Goal: Communication & Community: Answer question/provide support

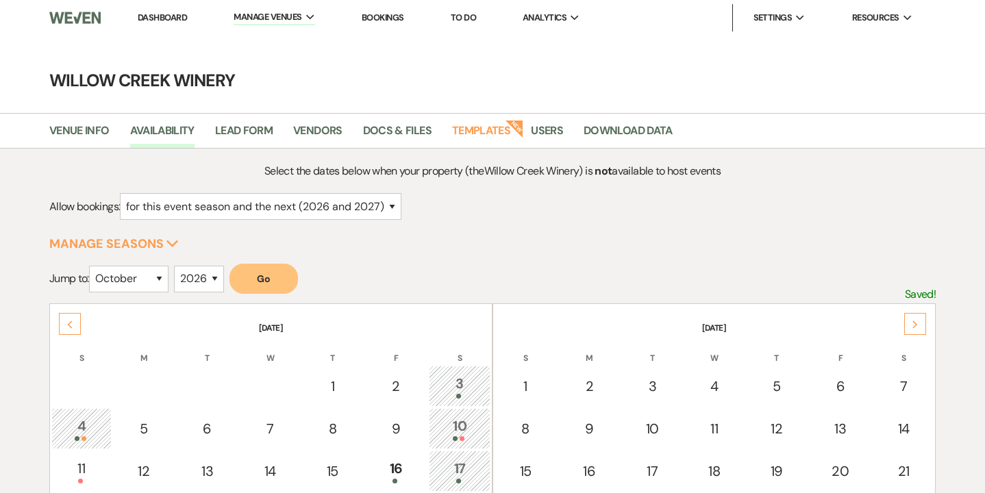
select select "2"
select select "10"
select select "2026"
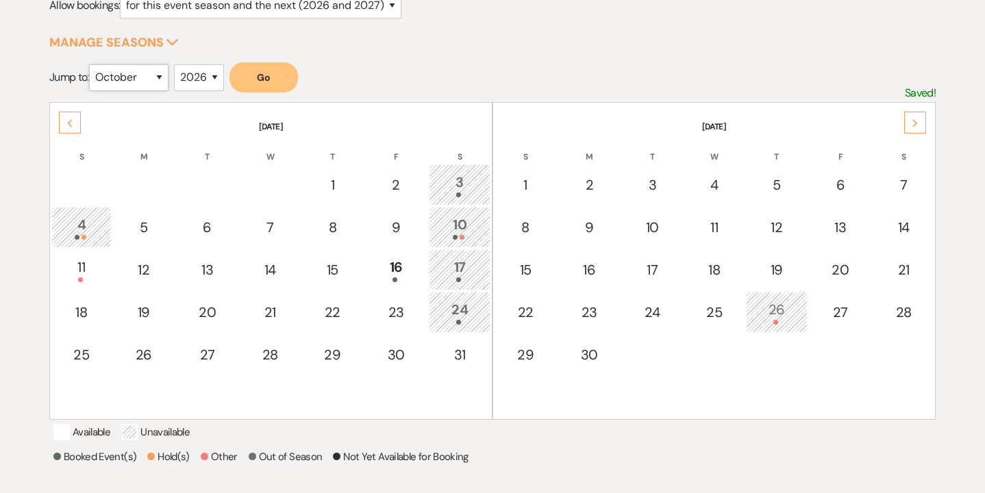
click at [158, 77] on select "January February March April May June July August September October November De…" at bounding box center [128, 77] width 79 height 27
select select "9"
click at [92, 64] on select "January February March April May June July August September October November De…" at bounding box center [128, 77] width 79 height 27
click at [260, 84] on button "Go" at bounding box center [263, 77] width 68 height 30
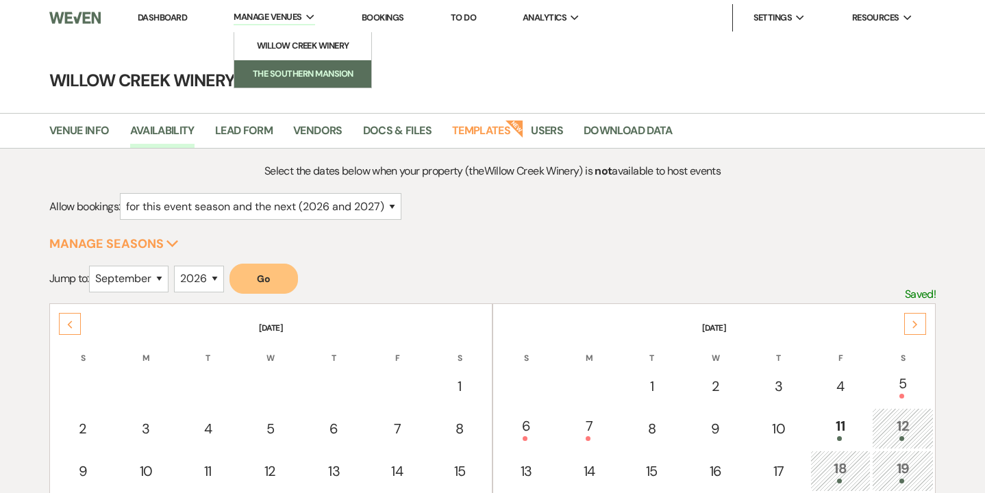
click at [264, 64] on link "The Southern Mansion" at bounding box center [302, 73] width 137 height 27
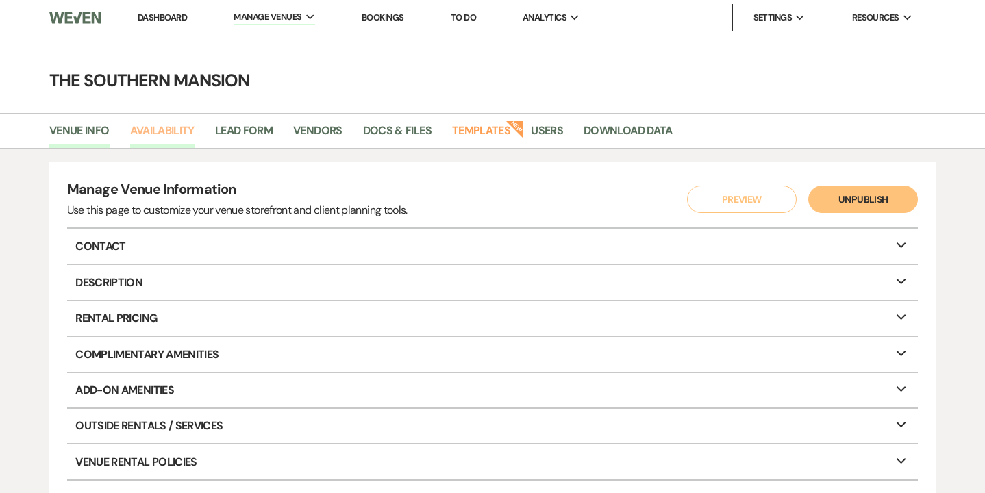
click at [163, 140] on link "Availability" at bounding box center [162, 135] width 64 height 26
select select "2"
select select "2026"
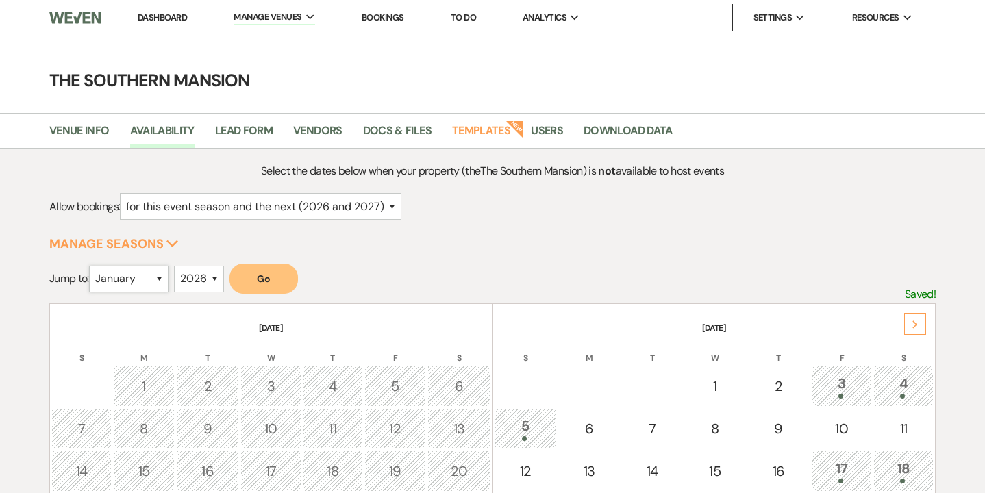
click at [137, 281] on select "January February March April May June July August September October November De…" at bounding box center [128, 279] width 79 height 27
select select "10"
click at [92, 266] on select "January February March April May June July August September October November De…" at bounding box center [128, 279] width 79 height 27
click at [143, 286] on select "January February March April May June July August September October November De…" at bounding box center [128, 279] width 79 height 27
click at [268, 279] on button "Go" at bounding box center [263, 279] width 68 height 30
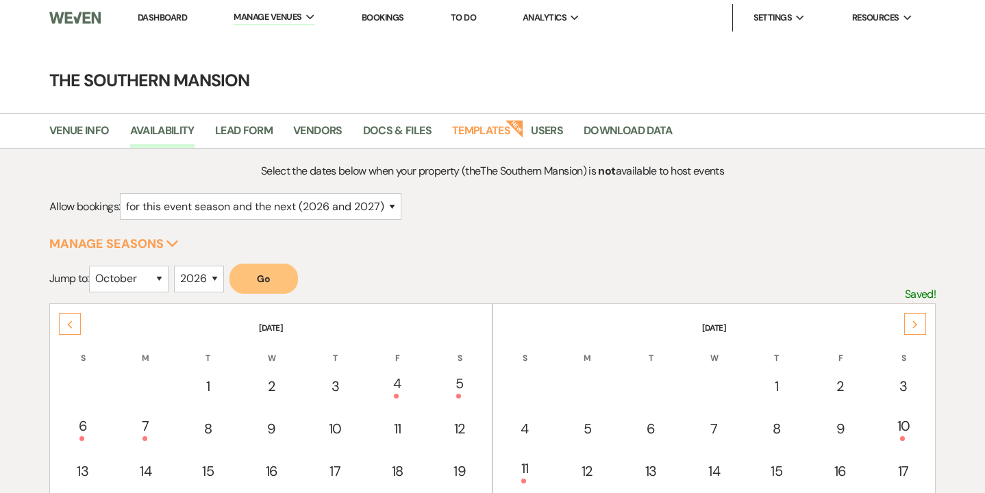
click at [393, 17] on link "Bookings" at bounding box center [383, 18] width 42 height 12
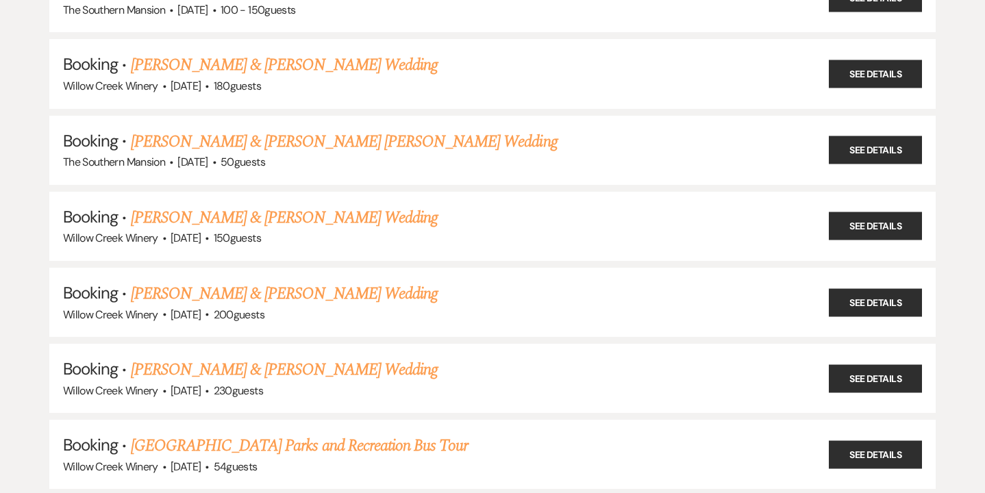
scroll to position [453, 0]
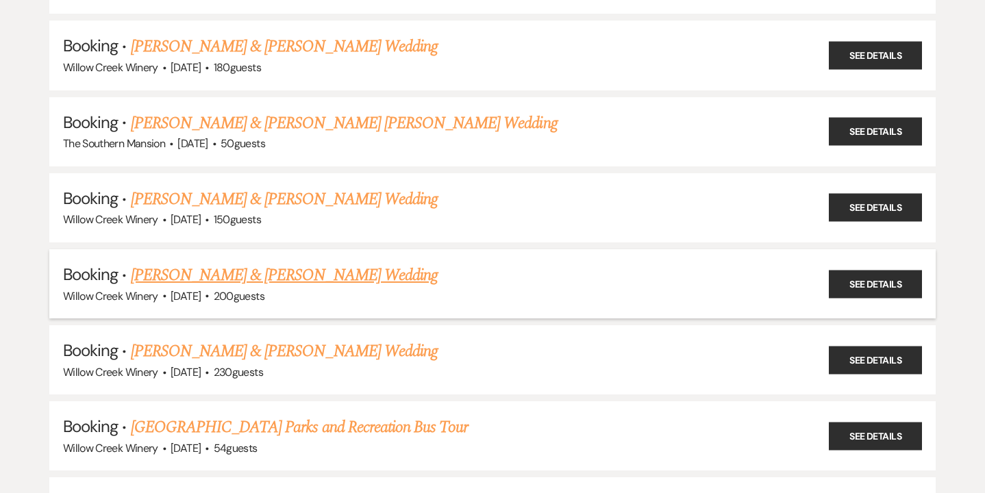
click at [251, 264] on link "[PERSON_NAME] & [PERSON_NAME] Wedding" at bounding box center [284, 275] width 307 height 25
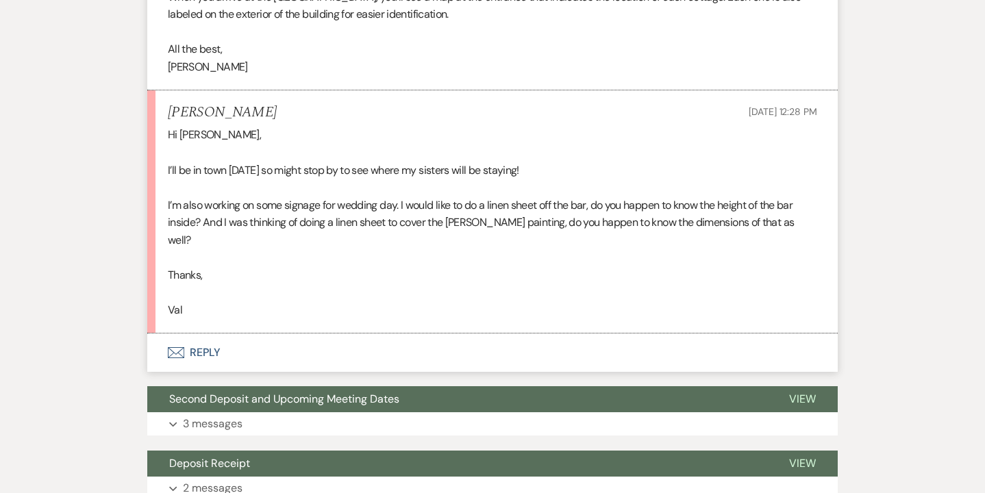
scroll to position [11106, 0]
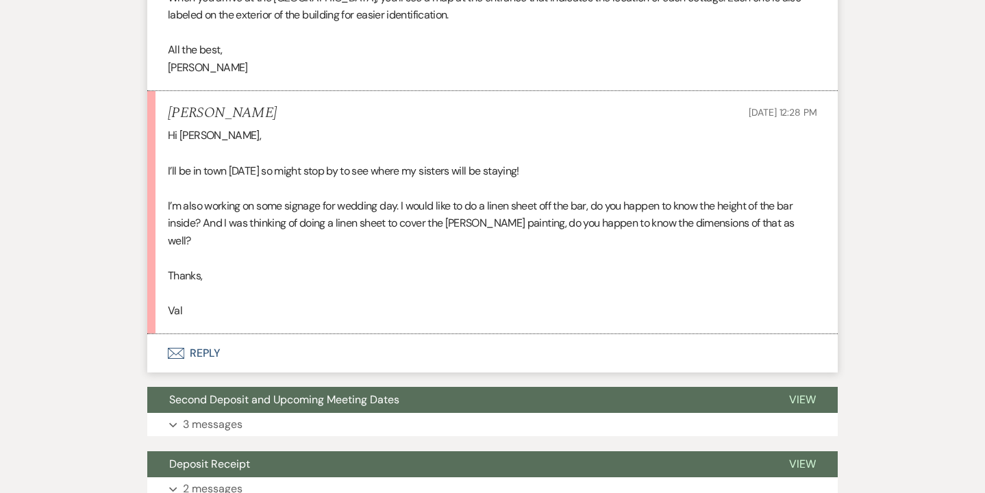
click at [189, 334] on button "Envelope Reply" at bounding box center [492, 353] width 690 height 38
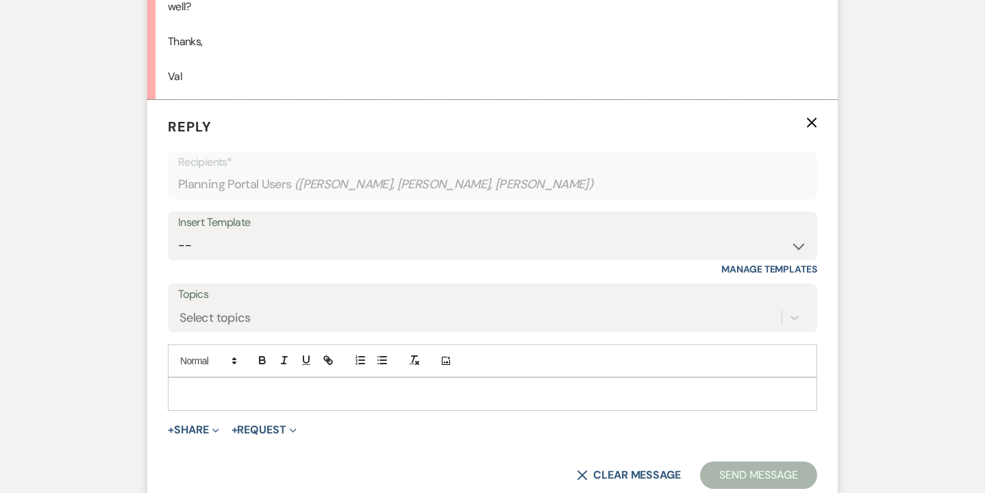
scroll to position [11379, 0]
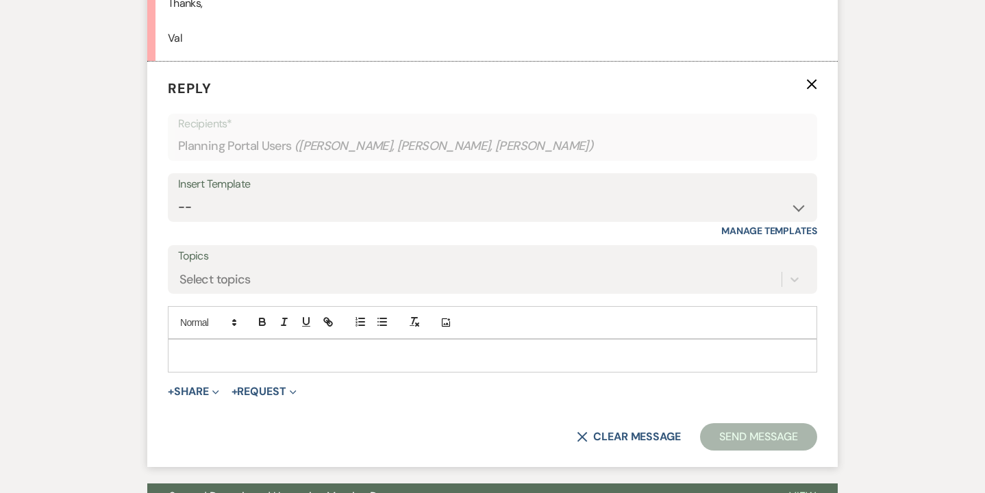
click at [277, 348] on p at bounding box center [492, 355] width 627 height 15
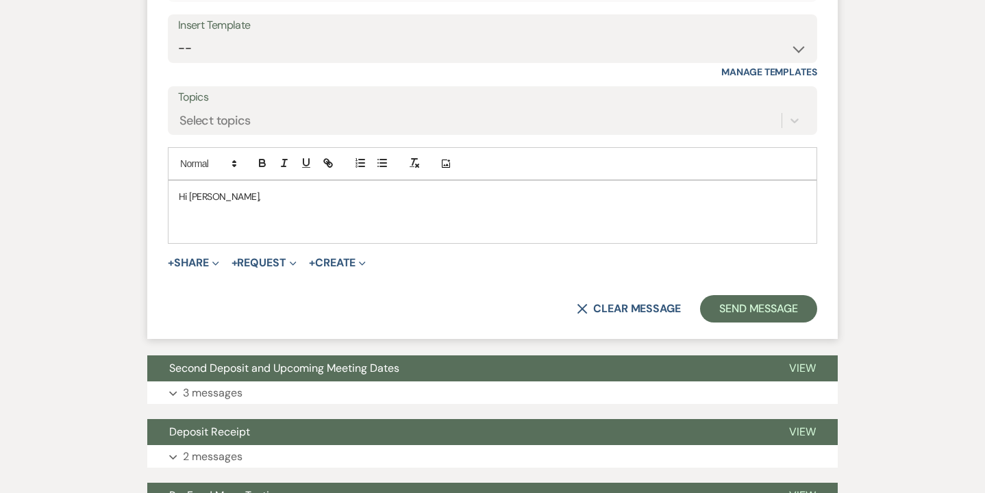
scroll to position [11539, 0]
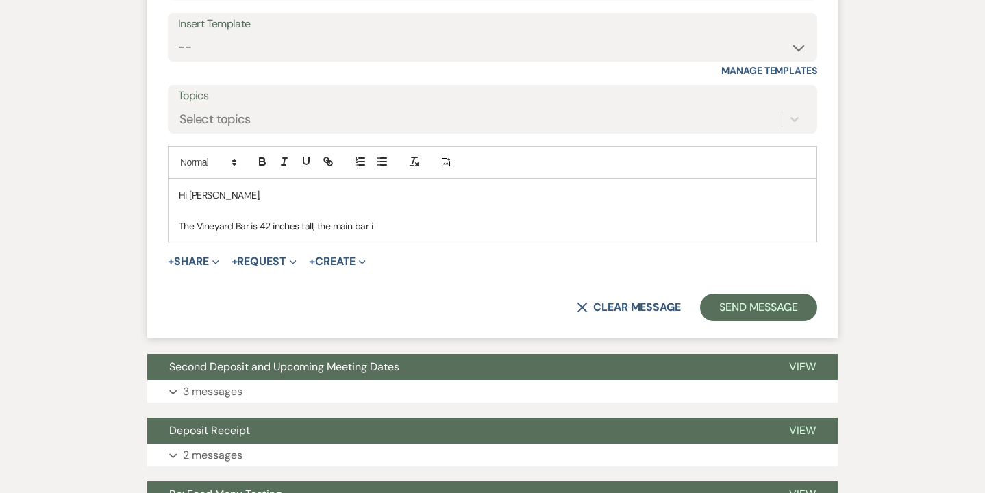
click at [201, 218] on p "The Vineyard Bar is 42 inches tall, the main bar i" at bounding box center [492, 225] width 627 height 15
click at [239, 218] on p "The vineyard Bar is 42 inches tall, the main bar i" at bounding box center [492, 225] width 627 height 15
click at [373, 218] on p "The vineyard bar is 42 inches tall, the main bar i" at bounding box center [492, 225] width 627 height 15
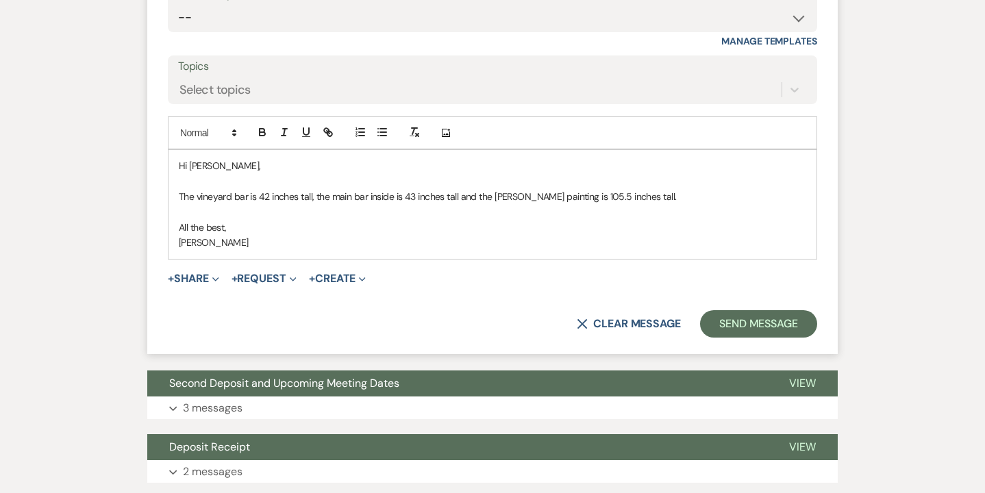
scroll to position [11570, 0]
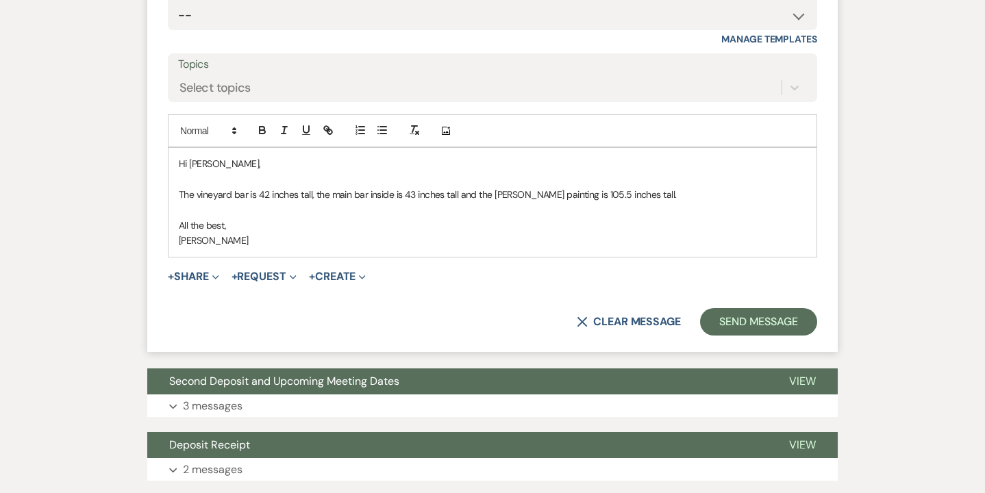
click at [628, 187] on p "The vineyard bar is 42 inches tall, the main bar inside is 43 inches tall and t…" at bounding box center [492, 194] width 627 height 15
click at [180, 187] on p "The vineyard bar is 42 inches tall, the main bar inside is 43 inches tall and t…" at bounding box center [492, 194] width 627 height 15
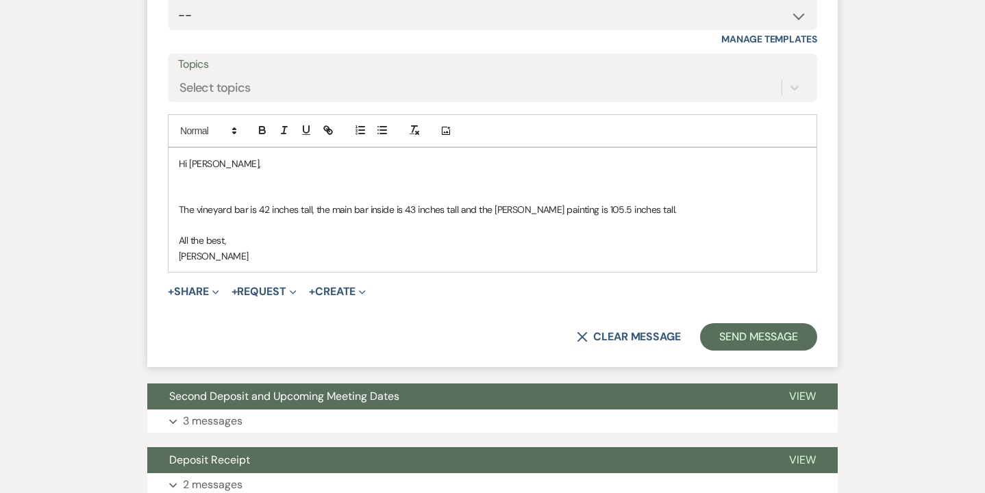
click at [184, 187] on p at bounding box center [492, 194] width 627 height 15
click at [177, 194] on div "Hi [PERSON_NAME], The vineyard bar is 42 inches tall, the main bar inside is 43…" at bounding box center [492, 210] width 648 height 124
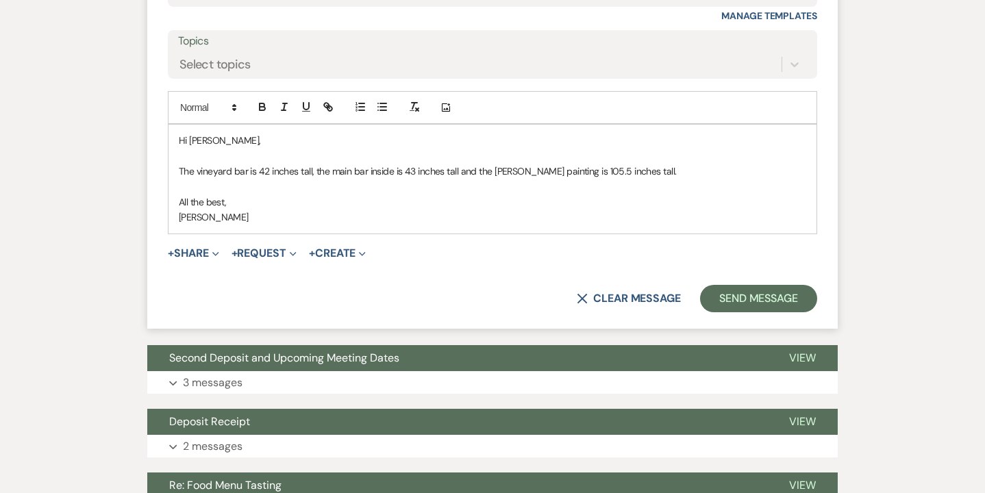
scroll to position [11595, 0]
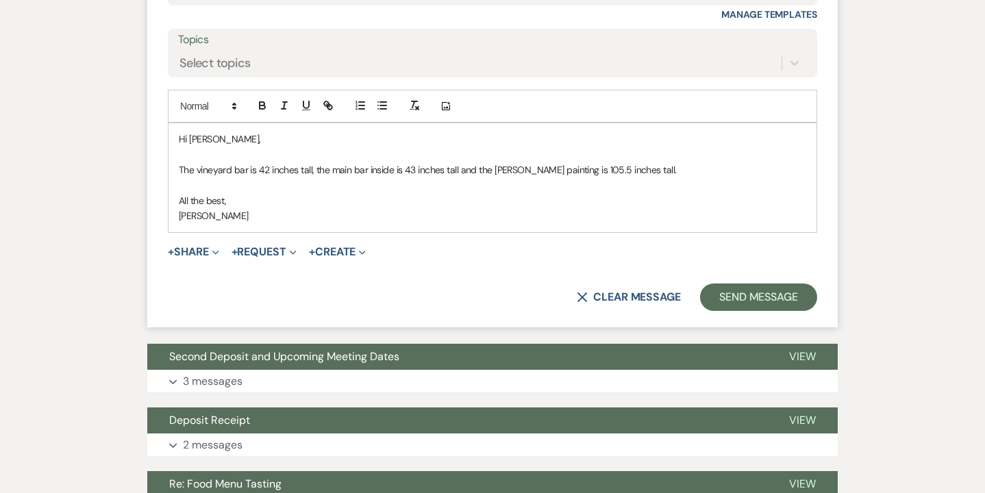
click at [314, 162] on p "The vineyard bar is 42 inches tall, the main bar inside is 43 inches tall and t…" at bounding box center [492, 169] width 627 height 15
click at [728, 284] on button "Send Message" at bounding box center [758, 297] width 117 height 27
